Goal: Task Accomplishment & Management: Manage account settings

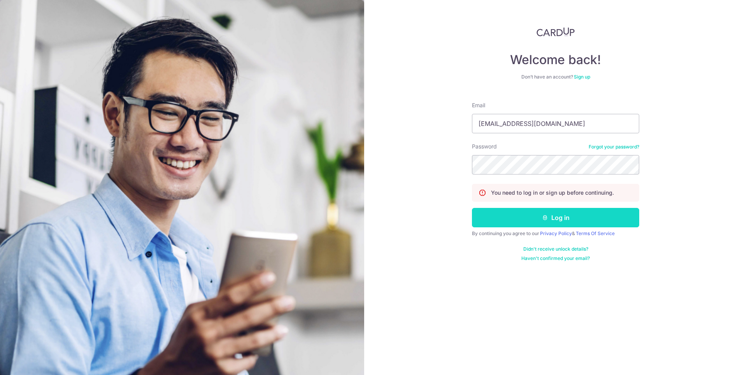
click at [563, 219] on button "Log in" at bounding box center [555, 217] width 167 height 19
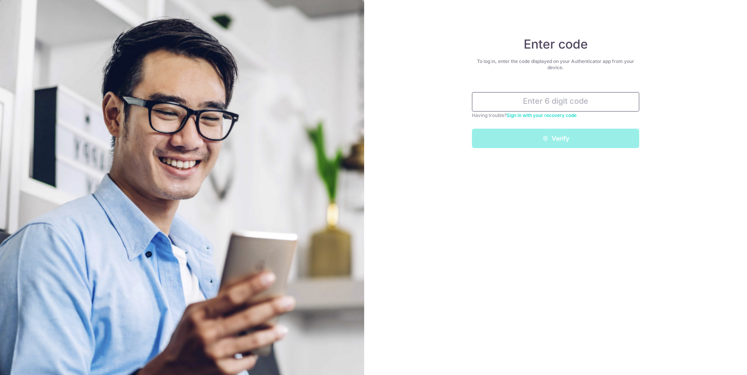
click at [552, 106] on input "text" at bounding box center [555, 101] width 167 height 19
click at [552, 103] on input "text" at bounding box center [555, 101] width 167 height 19
type input "261316"
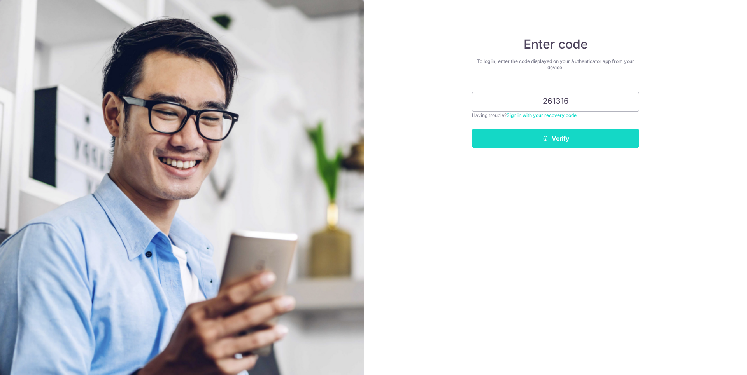
click at [565, 138] on button "Verify" at bounding box center [555, 138] width 167 height 19
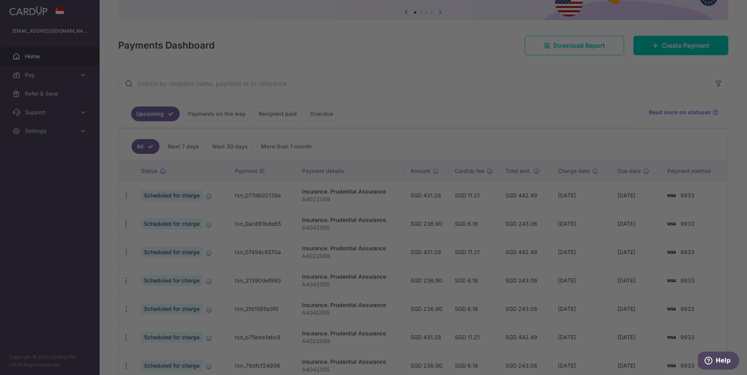
scroll to position [40, 0]
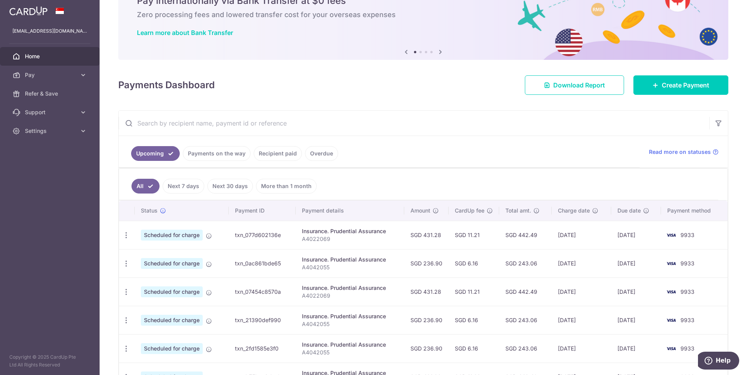
click at [172, 123] on input "text" at bounding box center [414, 123] width 590 height 25
click at [123, 237] on icon "button" at bounding box center [126, 235] width 8 height 8
click at [169, 274] on span "Cancel payment" at bounding box center [168, 275] width 52 height 9
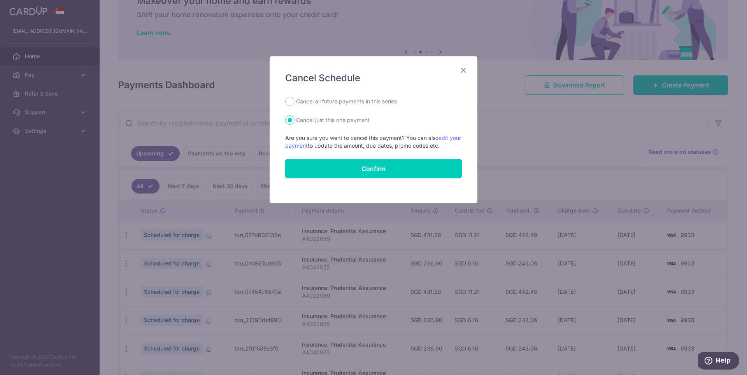
click at [360, 101] on label "Cancel all future payments in this series" at bounding box center [346, 101] width 101 height 9
click at [294, 101] on input "Cancel all future payments in this series" at bounding box center [289, 101] width 9 height 9
radio input "true"
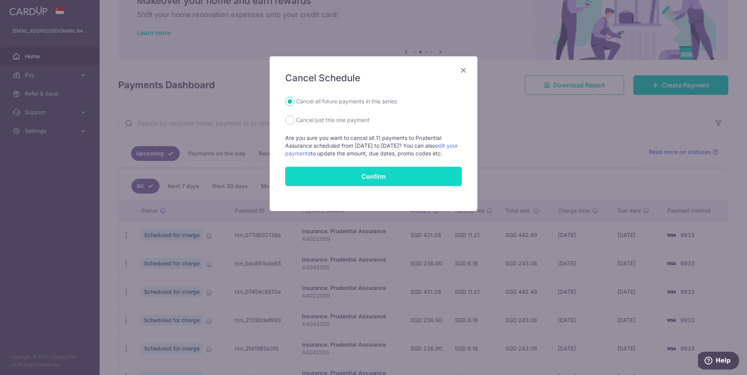
click at [381, 186] on button "Confirm" at bounding box center [373, 176] width 177 height 19
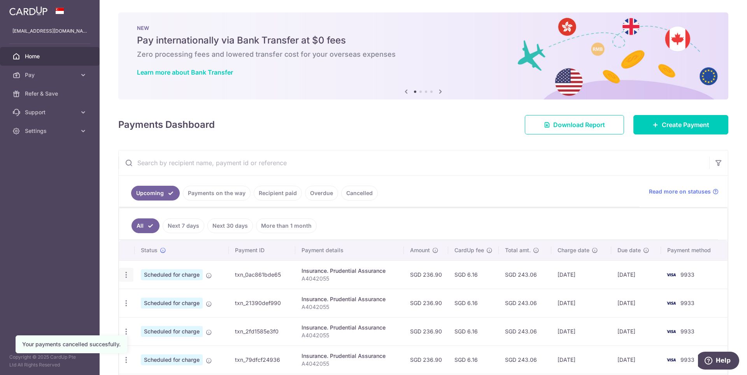
click at [126, 276] on icon "button" at bounding box center [126, 275] width 8 height 8
click at [156, 314] on span "Cancel payment" at bounding box center [168, 315] width 52 height 9
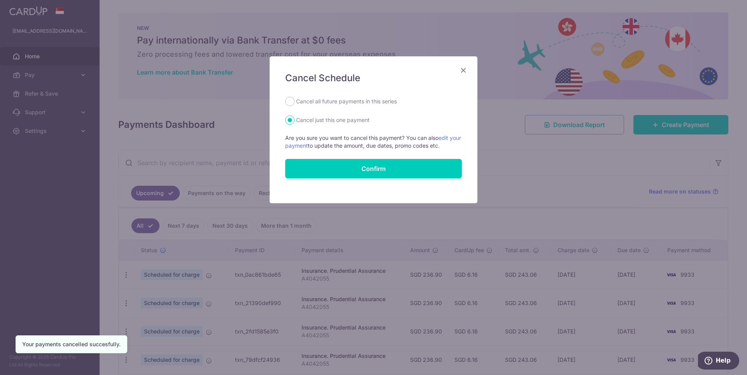
click at [318, 104] on label "Cancel all future payments in this series" at bounding box center [346, 101] width 101 height 9
click at [294, 104] on input "Cancel all future payments in this series" at bounding box center [289, 101] width 9 height 9
radio input "true"
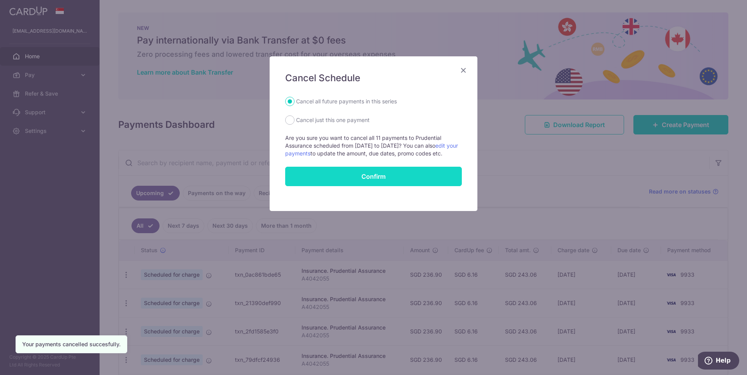
click at [374, 186] on button "Confirm" at bounding box center [373, 176] width 177 height 19
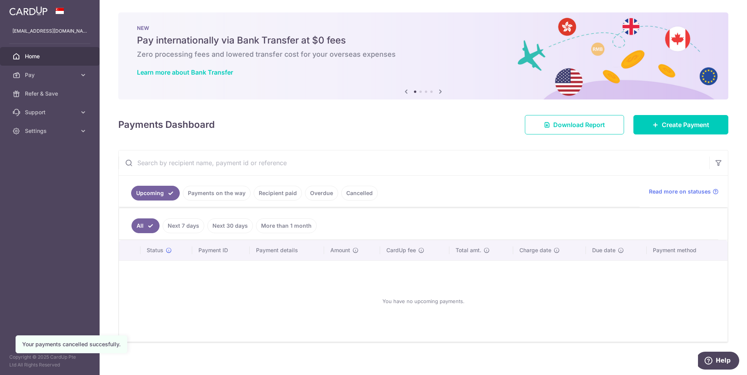
drag, startPoint x: 471, startPoint y: 148, endPoint x: 476, endPoint y: 147, distance: 4.7
click at [472, 148] on div "× Pause Schedule Pause all future payments in this series Pause just this one p…" at bounding box center [423, 187] width 647 height 375
